Goal: Check status: Check status

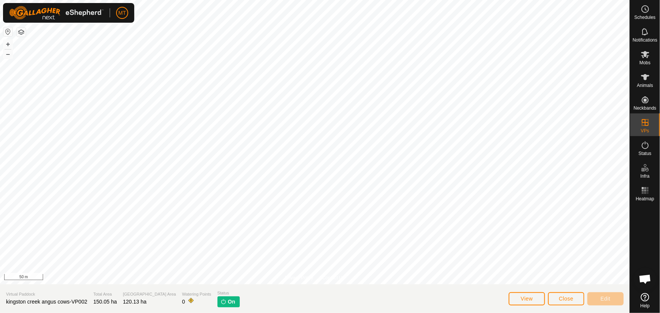
scroll to position [367, 0]
click at [643, 77] on icon at bounding box center [645, 77] width 8 height 6
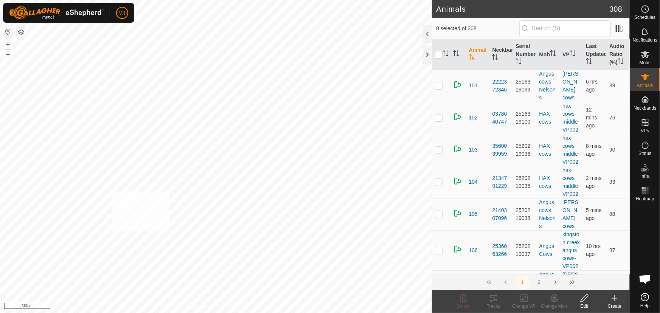
checkbox input "true"
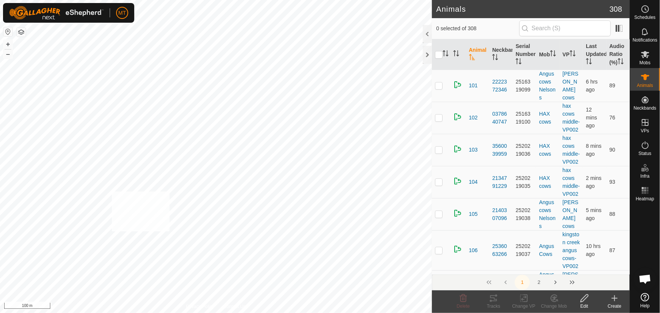
checkbox input "true"
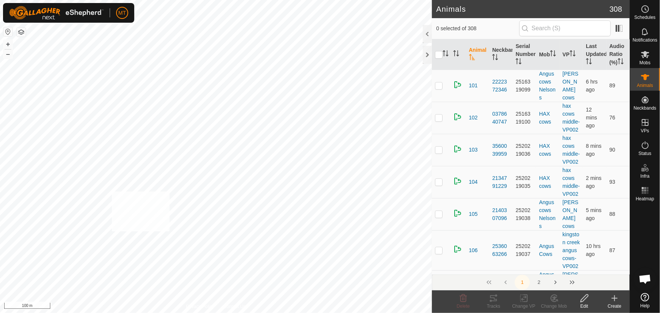
checkbox input "true"
click at [229, 155] on div "309 0359758328 Angus cows Nelsons [PERSON_NAME] cows + – ⇧ i 100 m" at bounding box center [216, 156] width 432 height 313
click at [238, 156] on div "210 2537521806 HAX cows hax cows middle-VP002 + – ⇧ i 100 m" at bounding box center [216, 156] width 432 height 313
checkbox input "true"
click at [259, 170] on div "123 1172967950 HAX cows hax cows middle-VP002 + – ⇧ i 100 m" at bounding box center [216, 156] width 432 height 313
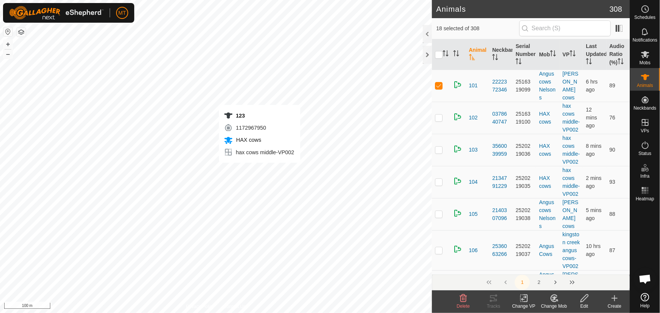
checkbox input "true"
click at [447, 52] on icon "Activate to sort" at bounding box center [447, 53] width 1 height 6
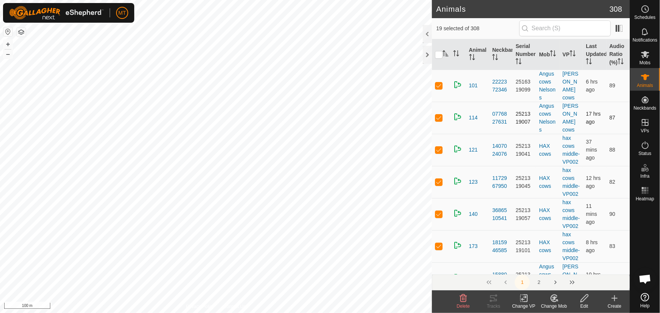
click at [439, 118] on p-checkbox at bounding box center [439, 118] width 8 height 6
checkbox input "false"
click at [439, 153] on p-checkbox at bounding box center [439, 150] width 8 height 6
checkbox input "false"
click at [439, 217] on p-checkbox at bounding box center [439, 214] width 8 height 6
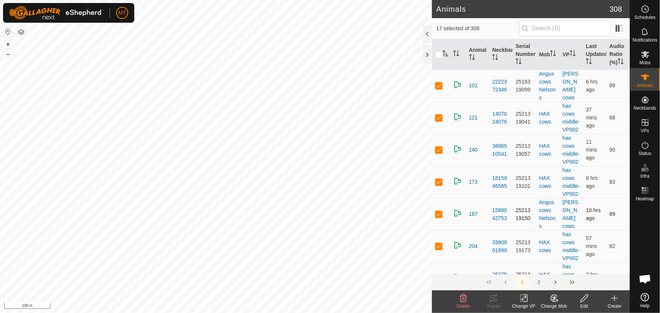
checkbox input "false"
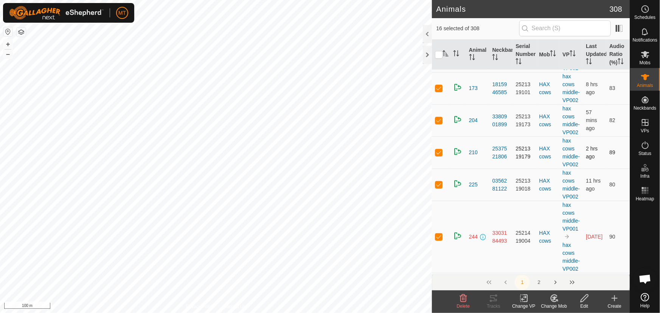
scroll to position [103, 0]
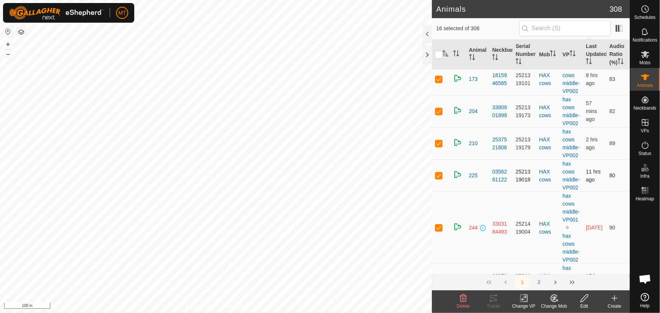
click at [442, 192] on td at bounding box center [441, 176] width 18 height 32
checkbox input "false"
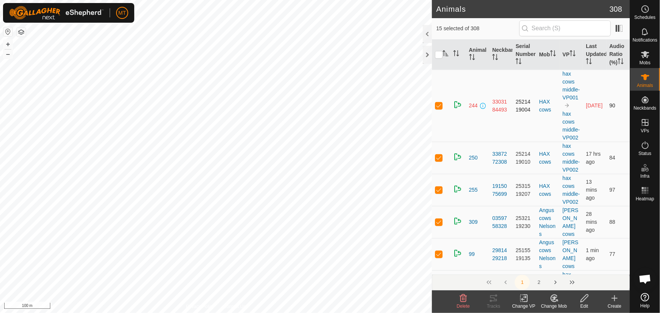
scroll to position [206, 0]
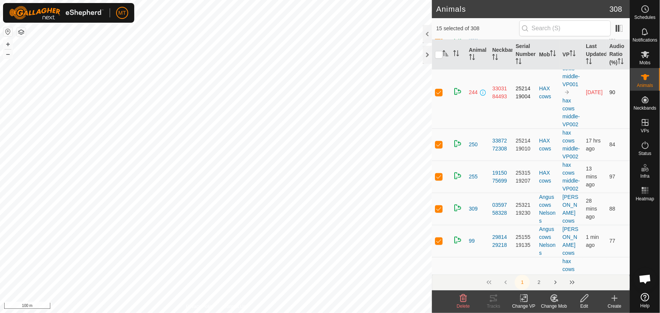
click at [436, 95] on p-checkbox at bounding box center [439, 92] width 8 height 6
checkbox input "false"
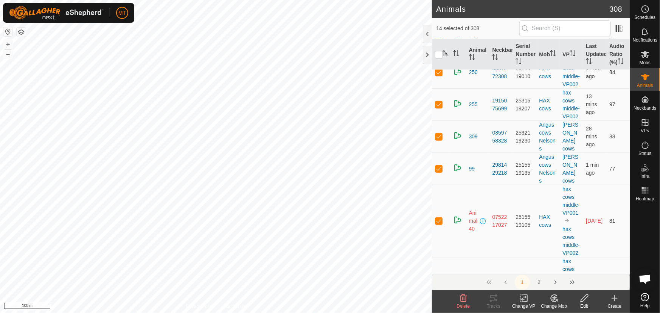
click at [438, 75] on p-checkbox at bounding box center [439, 72] width 8 height 6
checkbox input "false"
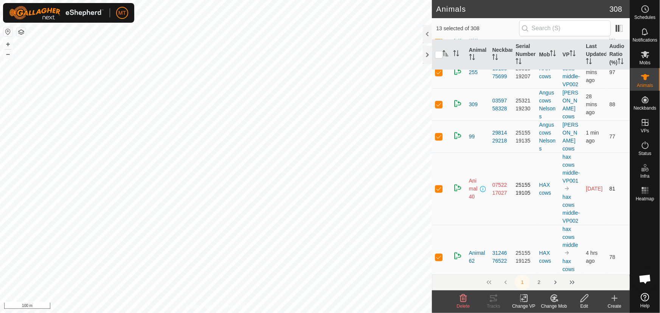
click at [441, 192] on p-checkbox at bounding box center [439, 189] width 8 height 6
checkbox input "false"
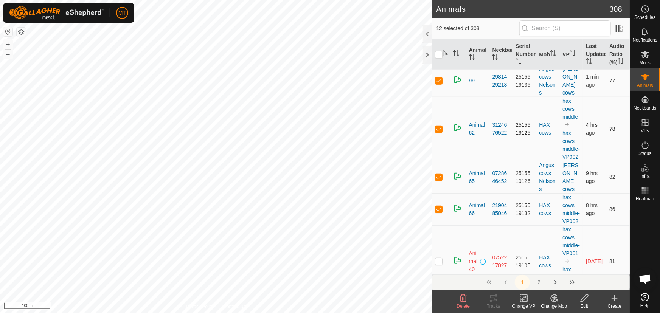
scroll to position [240, 0]
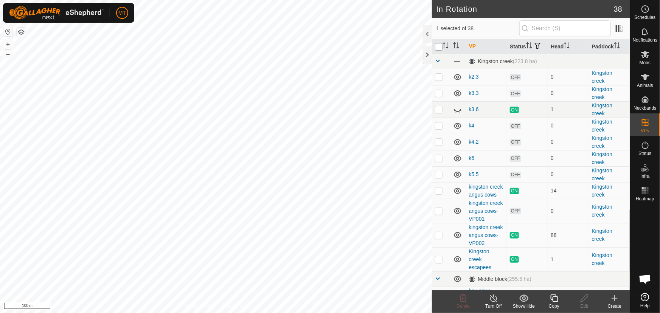
click at [439, 48] on input "checkbox" at bounding box center [439, 47] width 8 height 8
checkbox input "true"
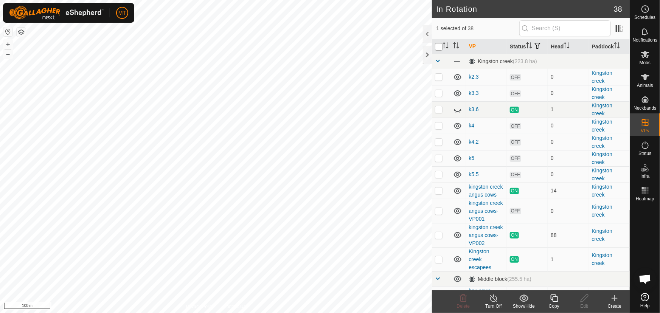
checkbox input "true"
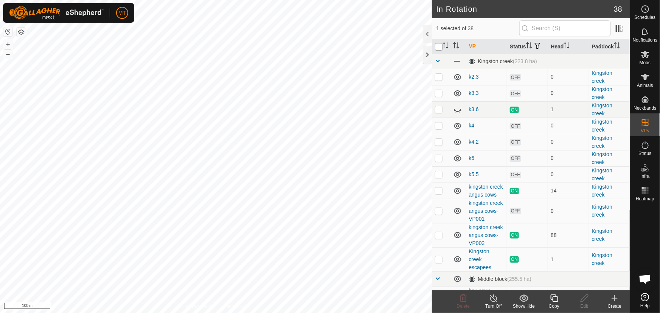
checkbox input "true"
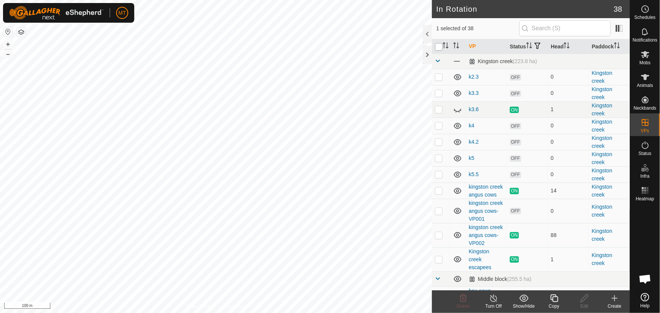
checkbox input "true"
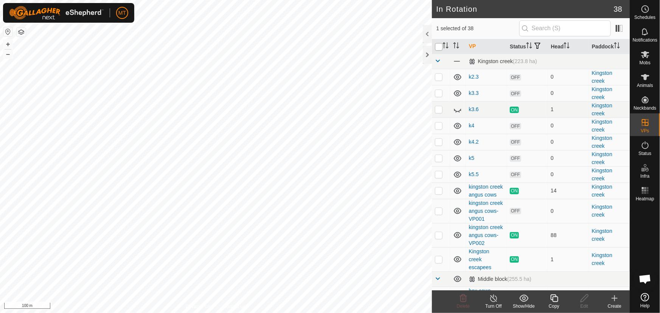
checkbox input "true"
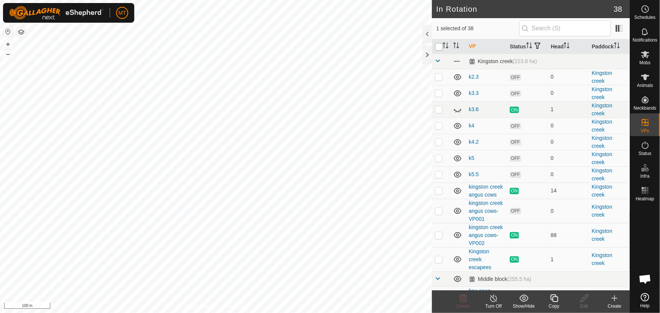
checkbox input "true"
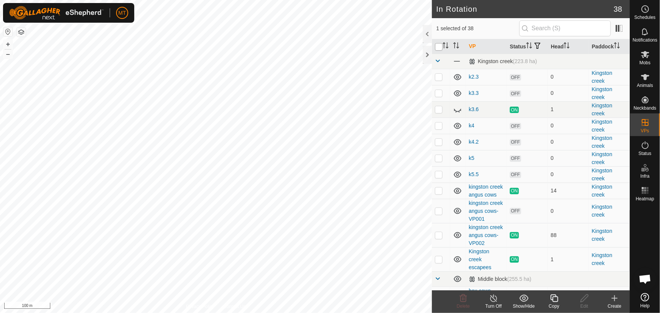
checkbox input "true"
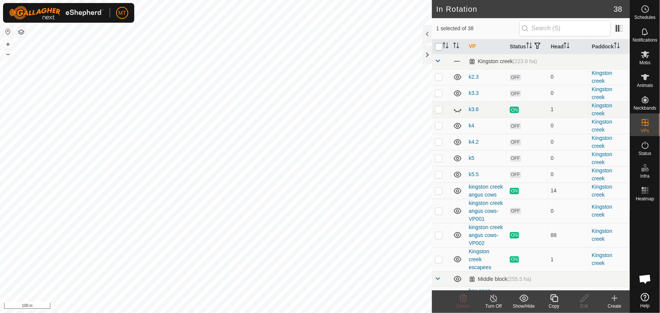
checkbox input "true"
click at [439, 48] on input "checkbox" at bounding box center [439, 47] width 8 height 8
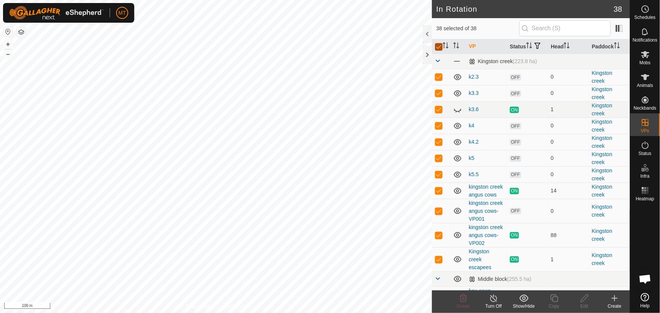
checkbox input "false"
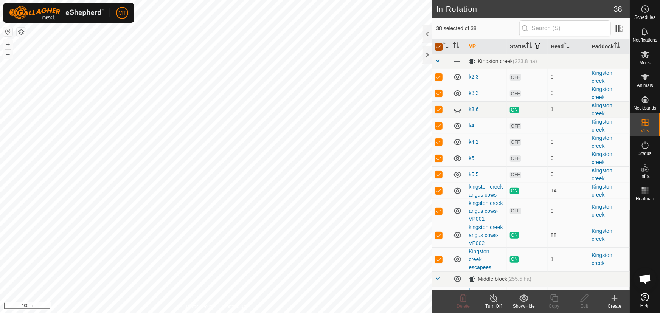
checkbox input "false"
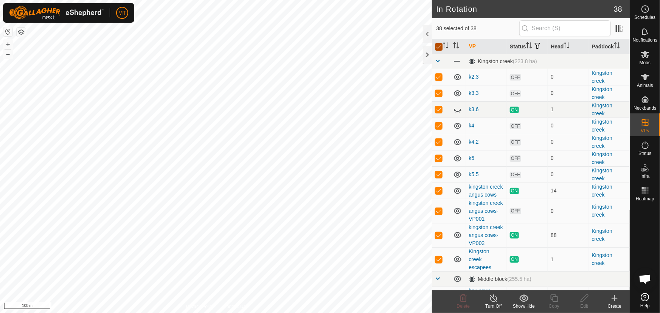
checkbox input "false"
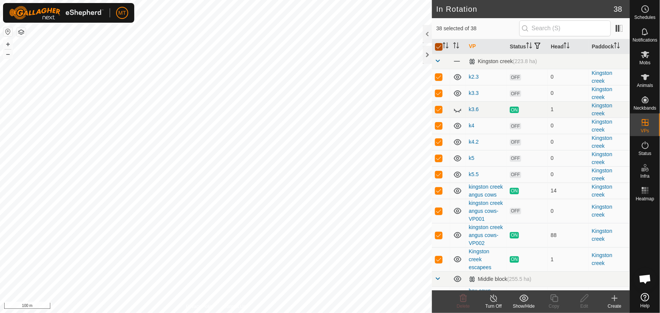
checkbox input "false"
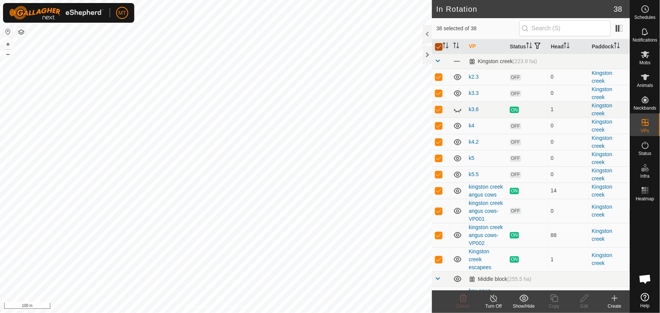
checkbox input "false"
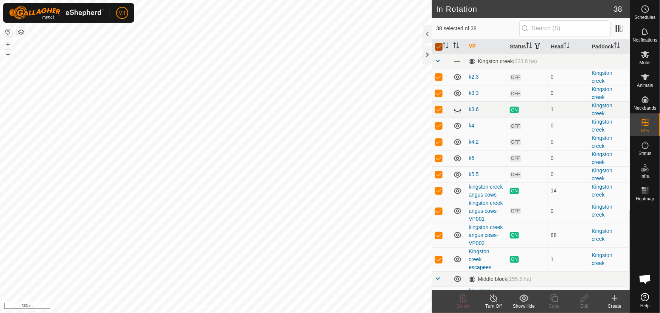
checkbox input "false"
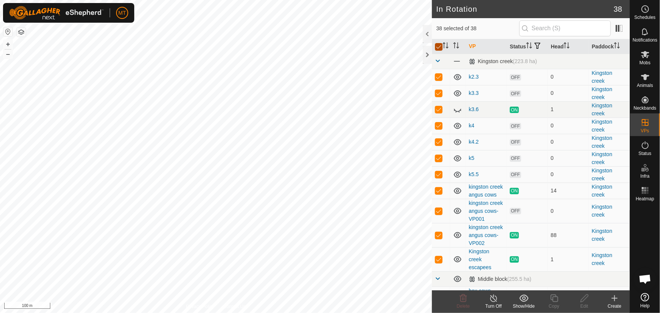
checkbox input "false"
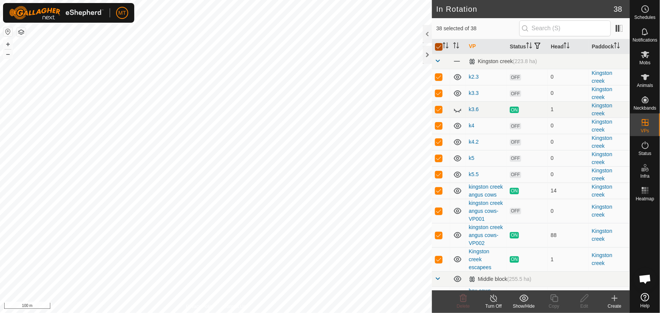
checkbox input "false"
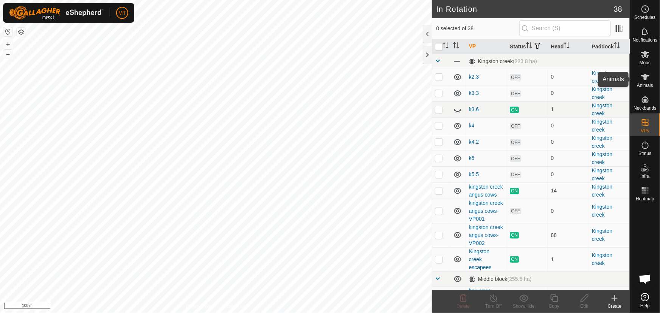
click at [650, 82] on es-animals-svg-icon at bounding box center [645, 77] width 14 height 12
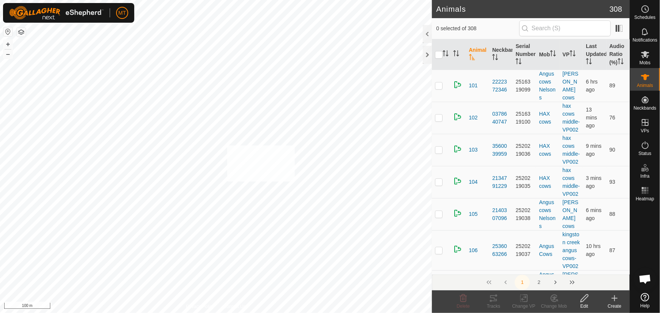
checkbox input "true"
click at [499, 301] on tracks-svg-icon at bounding box center [493, 298] width 30 height 9
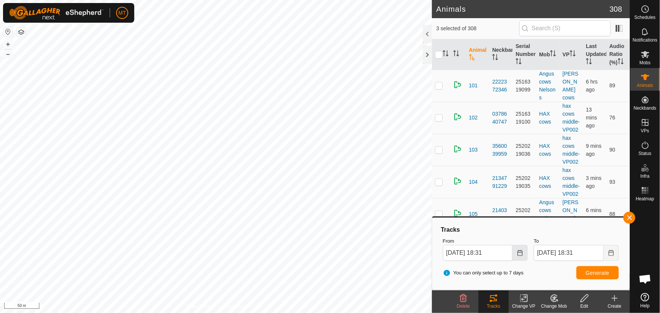
click at [518, 252] on icon "Choose Date" at bounding box center [520, 253] width 6 height 6
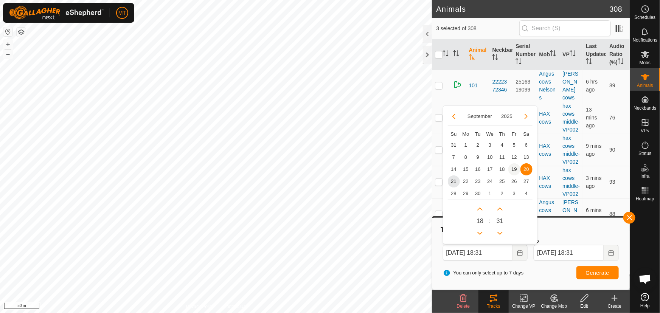
click at [515, 170] on span "19" at bounding box center [514, 169] width 12 height 12
type input "[DATE] 18:31"
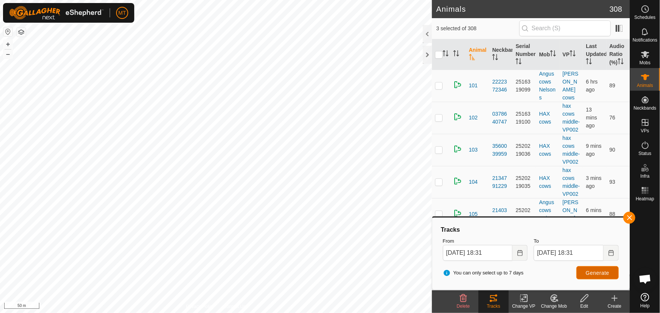
click at [578, 271] on button "Generate" at bounding box center [597, 272] width 42 height 13
checkbox input "true"
click at [629, 221] on button "button" at bounding box center [629, 218] width 12 height 12
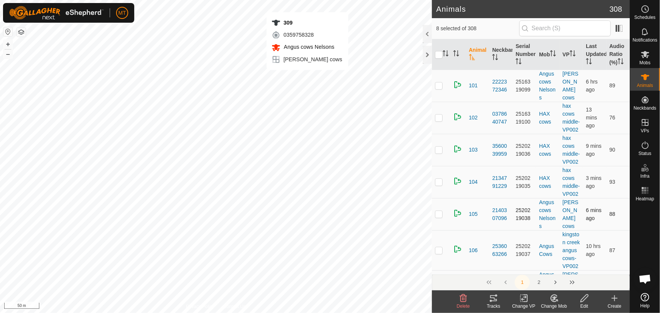
click at [307, 77] on div "309 0359758328 Angus cows Nelsons [PERSON_NAME] cows + – ⇧ i 50 m" at bounding box center [216, 156] width 432 height 313
click at [321, 76] on div "210 2537521806 HAX cows hax cows middle-VP002 + – ⇧ i 50 m" at bounding box center [216, 156] width 432 height 313
checkbox input "false"
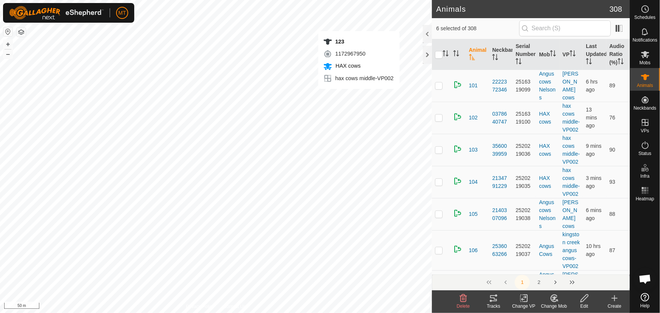
click at [359, 96] on div "123 1172967950 HAX cows hax cows middle-VP002 + – ⇧ i 50 m" at bounding box center [216, 156] width 432 height 313
checkbox input "false"
click at [491, 301] on icon at bounding box center [493, 298] width 7 height 6
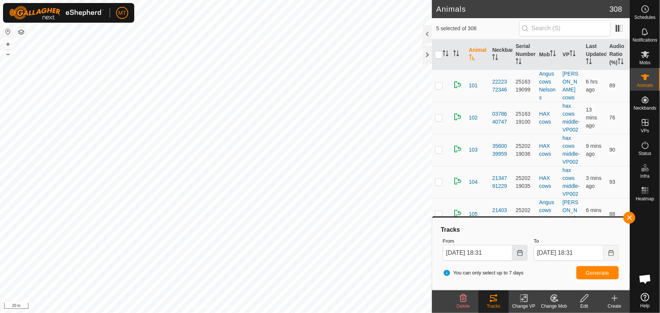
click at [518, 250] on icon "Choose Date" at bounding box center [520, 253] width 6 height 6
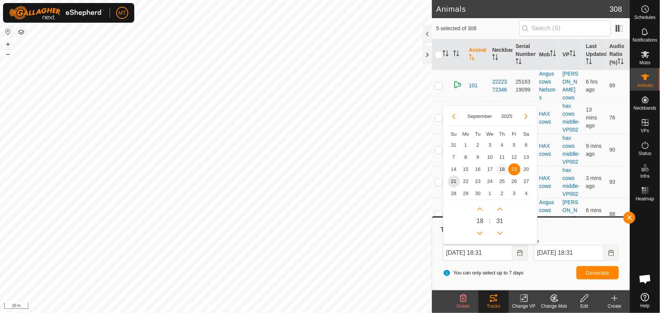
click at [502, 170] on span "18" at bounding box center [502, 169] width 12 height 12
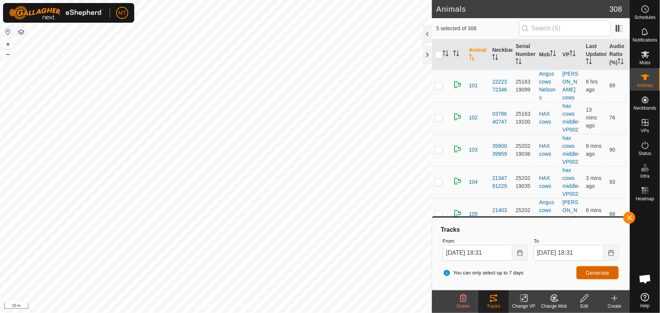
click at [589, 276] on button "Generate" at bounding box center [597, 272] width 42 height 13
click at [519, 250] on icon "Choose Date" at bounding box center [519, 253] width 5 height 6
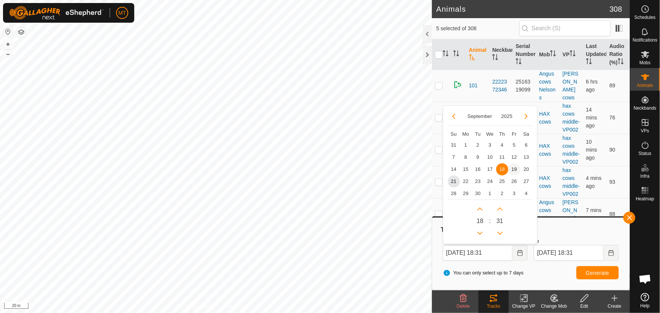
click at [513, 171] on span "19" at bounding box center [514, 169] width 12 height 12
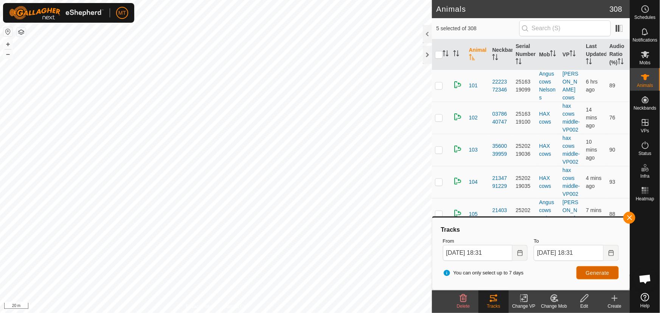
click at [586, 272] on span "Generate" at bounding box center [597, 273] width 23 height 6
click at [517, 252] on icon "Choose Date" at bounding box center [520, 253] width 6 height 6
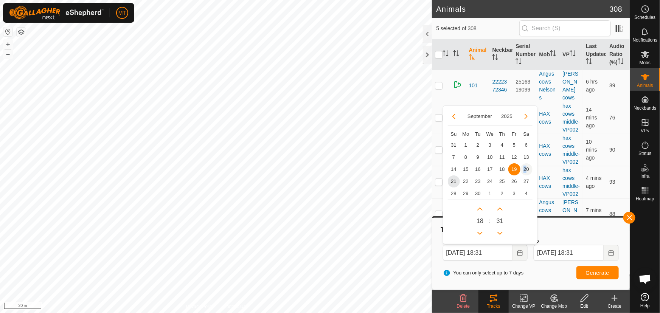
click at [525, 169] on span "20" at bounding box center [526, 169] width 12 height 12
type input "[DATE] 18:31"
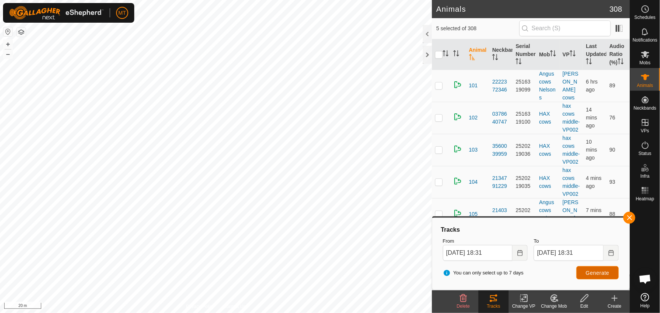
click at [597, 273] on span "Generate" at bounding box center [597, 273] width 23 height 6
click at [439, 53] on input "checkbox" at bounding box center [439, 55] width 8 height 8
checkbox input "true"
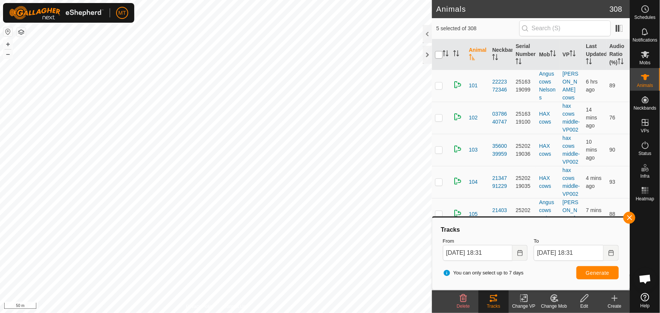
checkbox input "true"
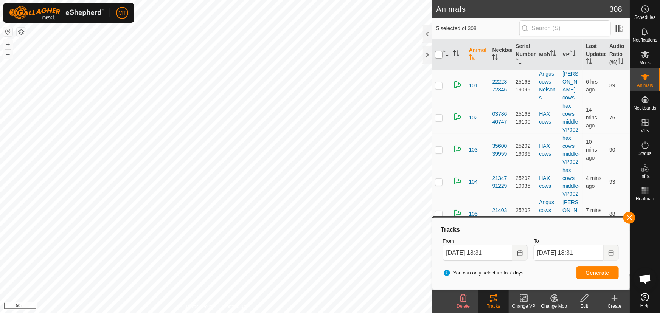
checkbox input "true"
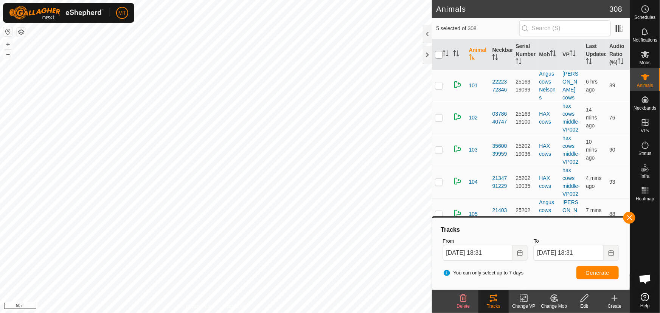
checkbox input "true"
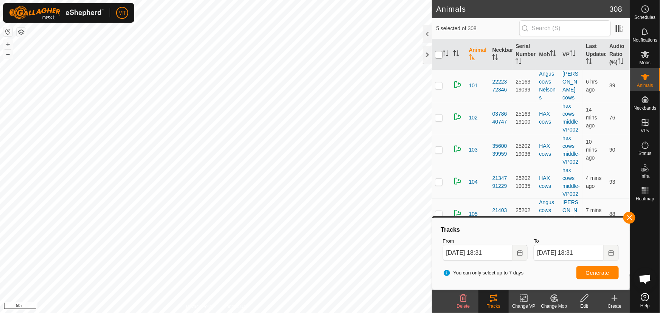
checkbox input "true"
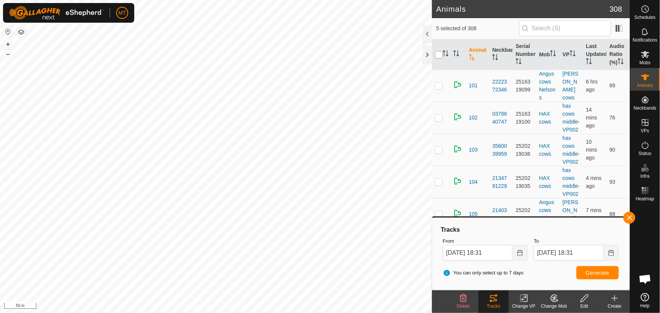
checkbox input "true"
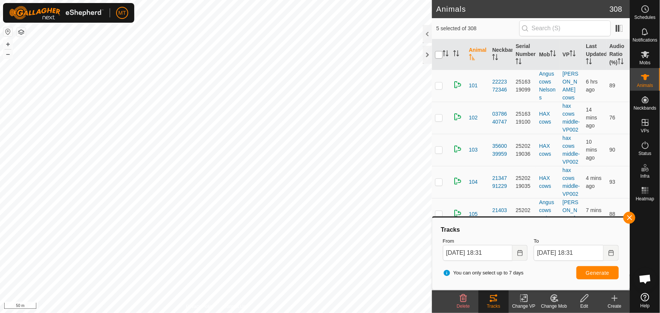
checkbox input "true"
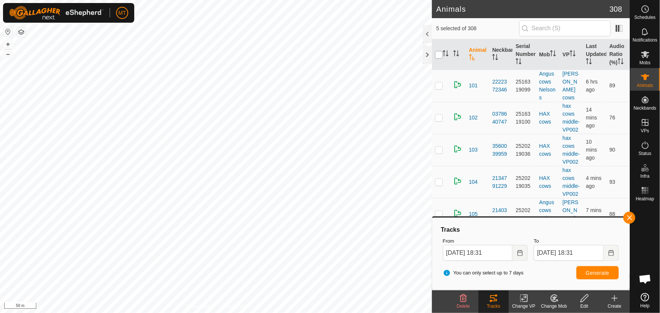
checkbox input "true"
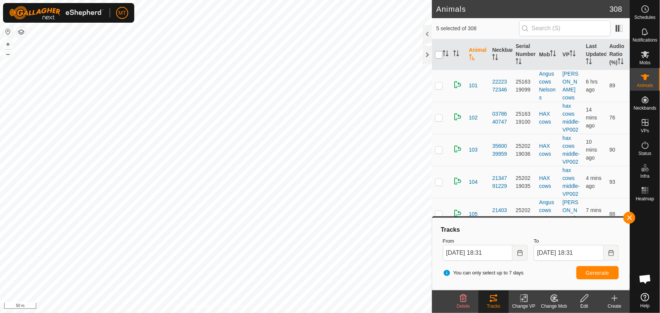
checkbox input "true"
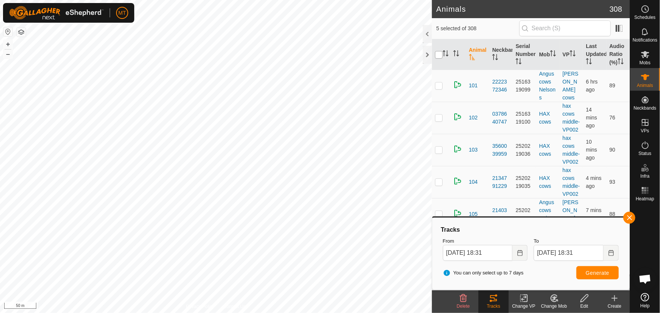
checkbox input "true"
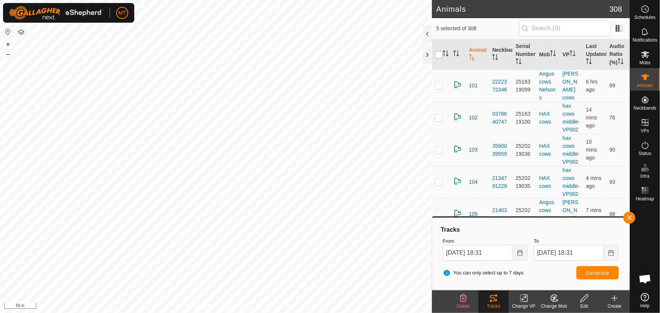
checkbox input "true"
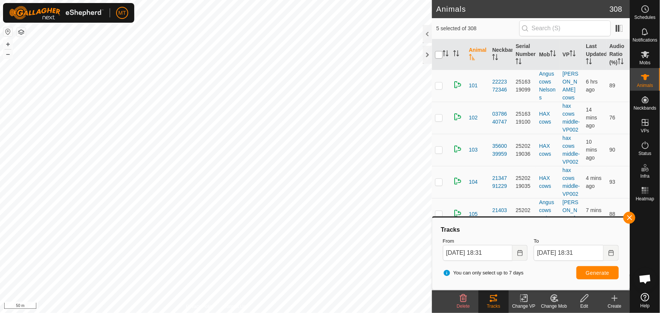
checkbox input "true"
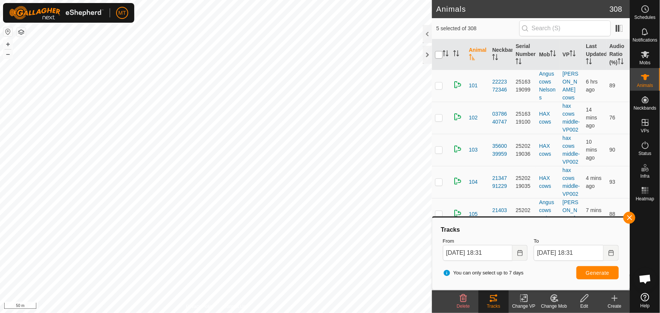
checkbox input "true"
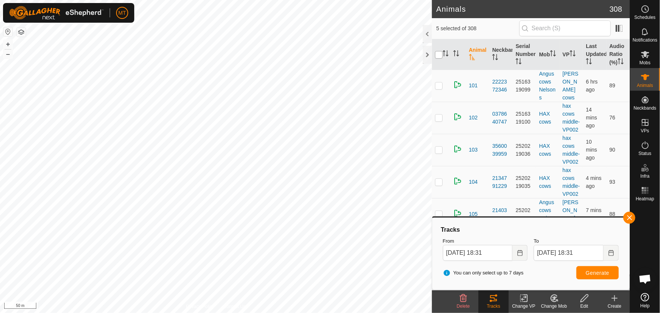
checkbox input "true"
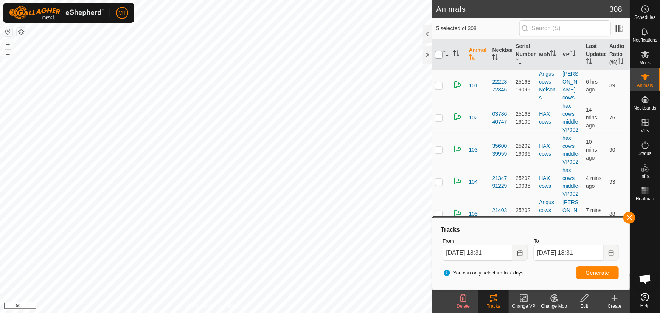
checkbox input "true"
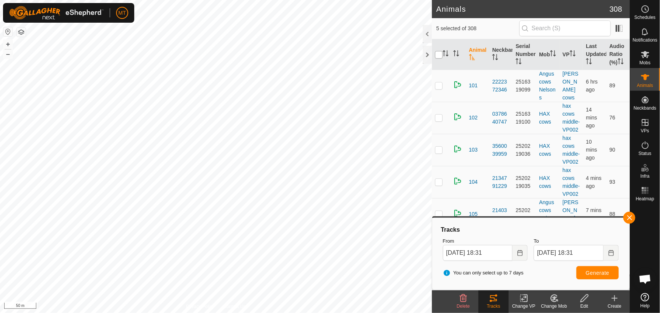
checkbox input "true"
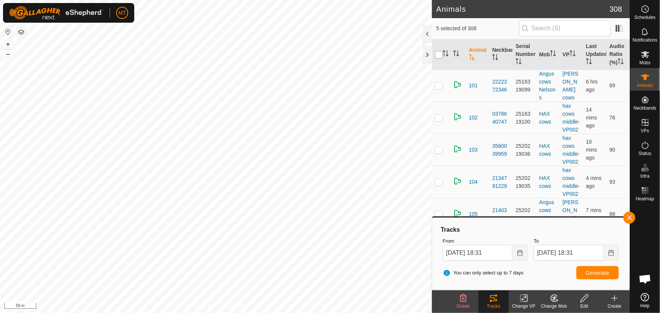
checkbox input "true"
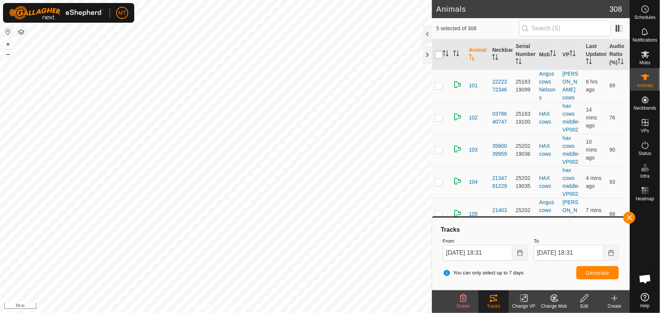
checkbox input "true"
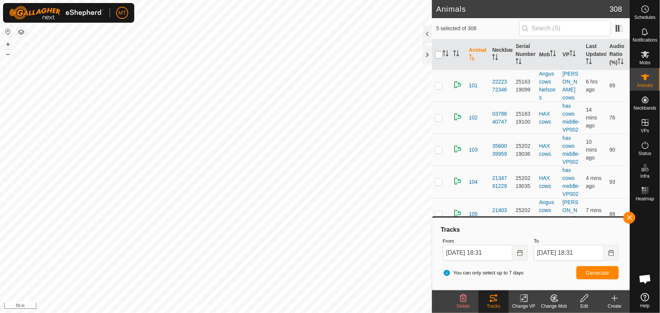
checkbox input "true"
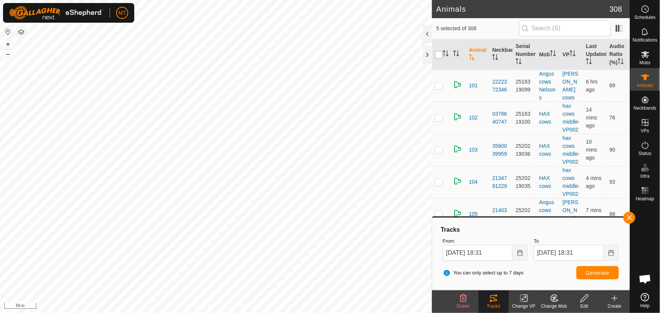
checkbox input "true"
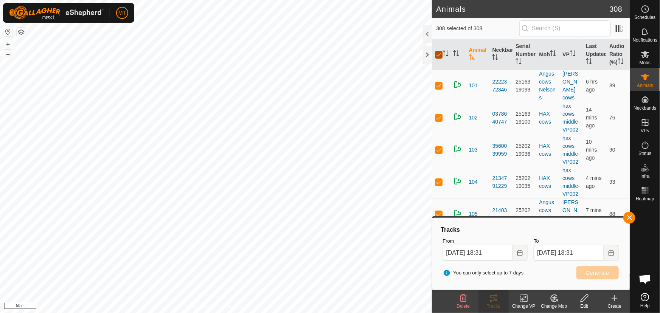
click at [439, 53] on input "checkbox" at bounding box center [439, 55] width 8 height 8
click at [630, 217] on button "button" at bounding box center [629, 218] width 12 height 12
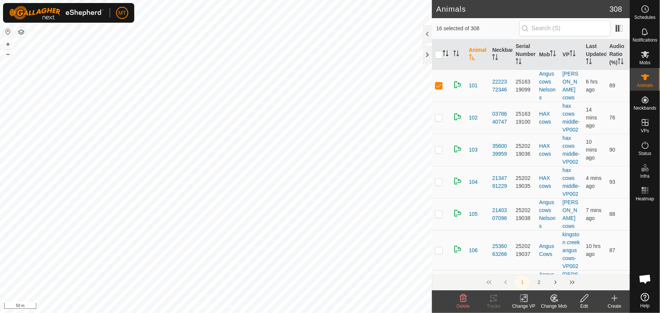
click at [445, 53] on icon "Activate to sort" at bounding box center [445, 53] width 6 height 6
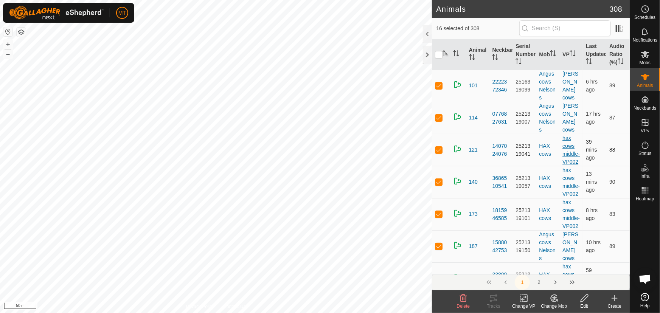
click at [565, 148] on link "hax cows middle-VP002" at bounding box center [570, 150] width 17 height 30
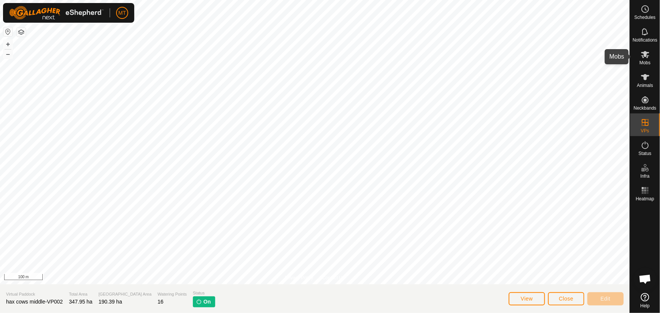
click at [643, 59] on es-mob-svg-icon at bounding box center [645, 54] width 14 height 12
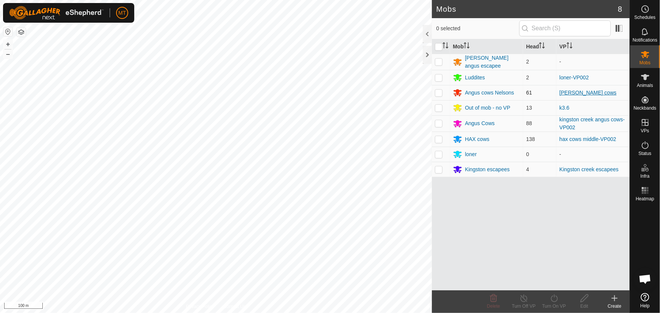
click at [582, 91] on link "[PERSON_NAME] cows" at bounding box center [587, 93] width 57 height 6
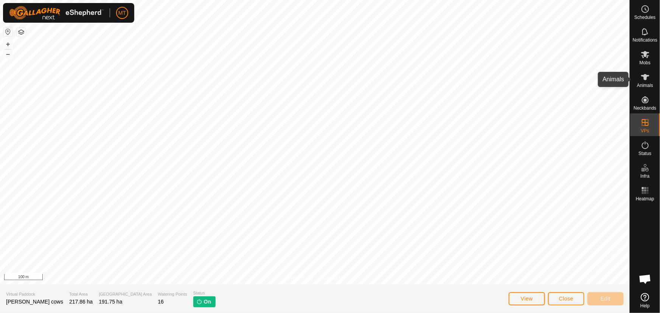
click at [645, 79] on icon at bounding box center [645, 77] width 8 height 6
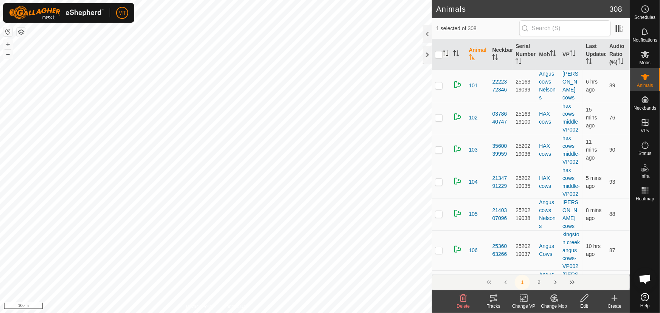
click at [448, 53] on icon "Activate to sort" at bounding box center [445, 53] width 6 height 6
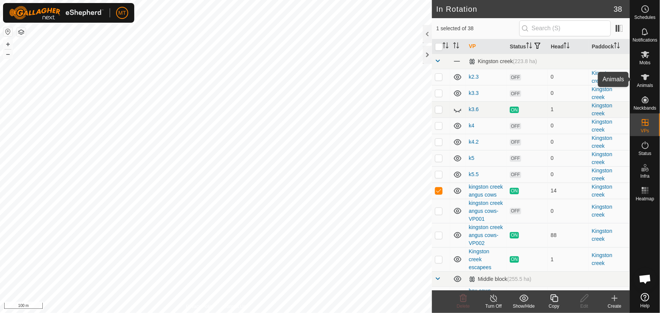
click at [644, 75] on icon at bounding box center [645, 77] width 8 height 6
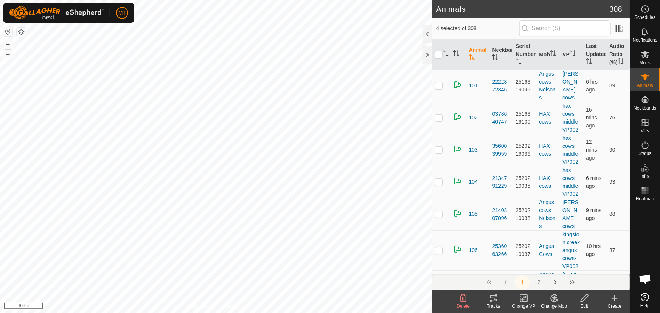
click at [492, 304] on div "Tracks" at bounding box center [493, 306] width 30 height 7
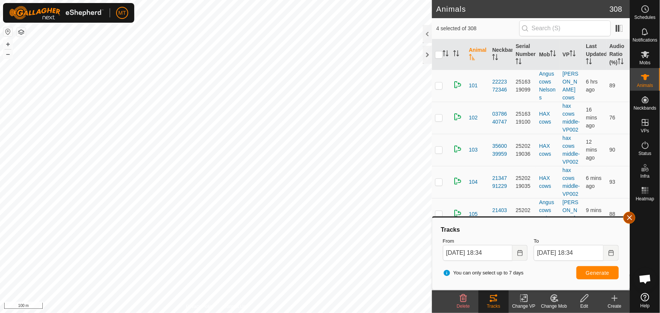
click at [628, 218] on button "button" at bounding box center [629, 218] width 12 height 12
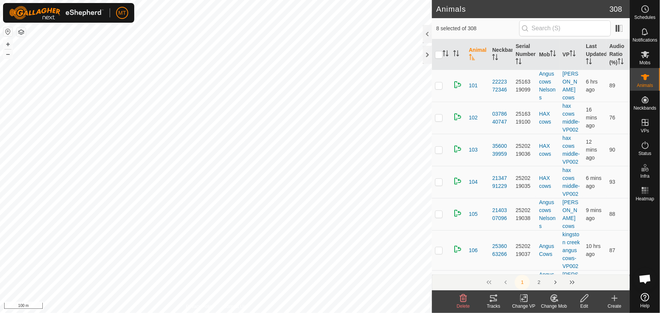
click at [488, 298] on tracks-svg-icon at bounding box center [493, 298] width 30 height 9
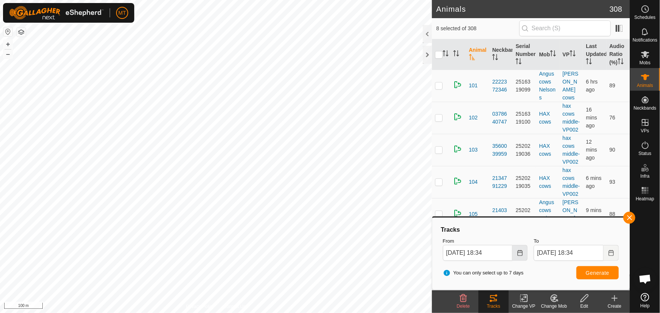
click at [519, 250] on icon "Choose Date" at bounding box center [520, 253] width 6 height 6
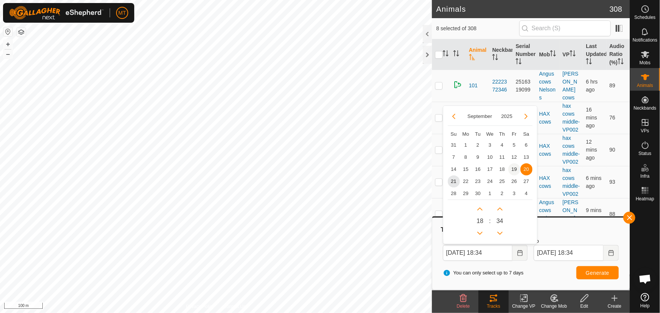
click at [515, 167] on span "19" at bounding box center [514, 169] width 12 height 12
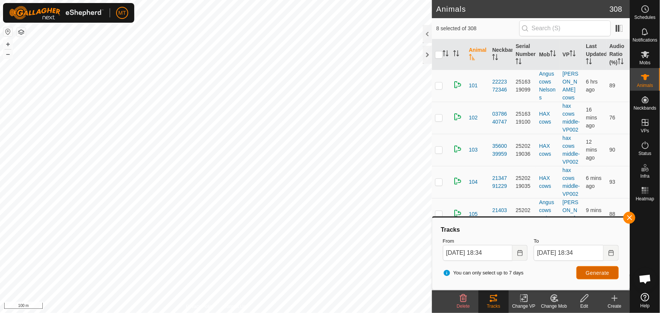
click at [592, 274] on span "Generate" at bounding box center [597, 273] width 23 height 6
